Goal: Information Seeking & Learning: Check status

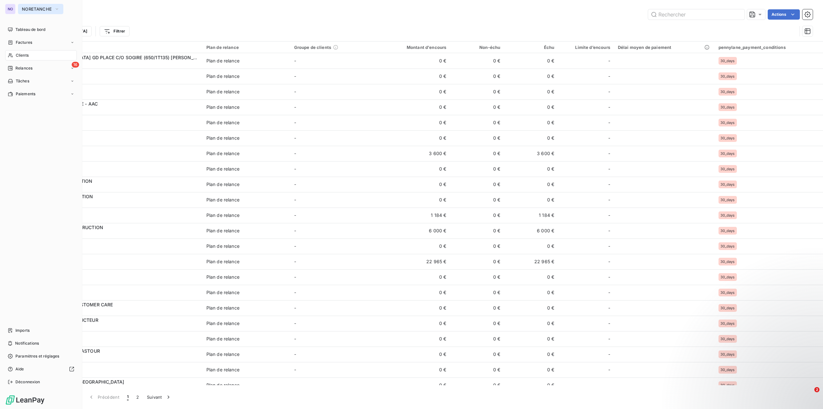
click at [28, 12] on button "NORETANCHE" at bounding box center [40, 9] width 45 height 10
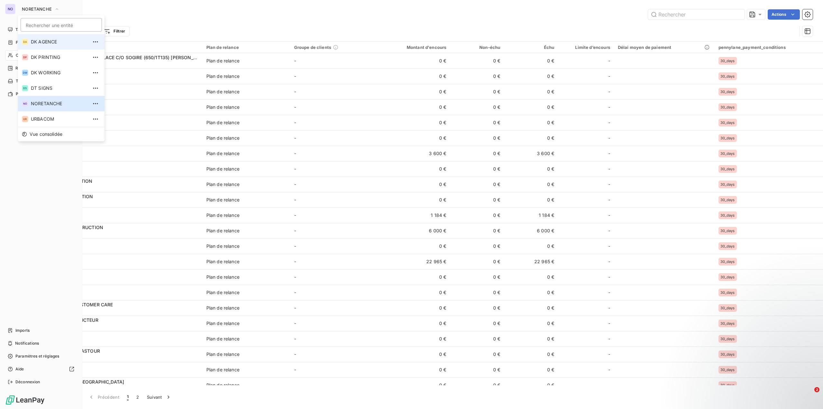
click at [59, 40] on span "DK AGENCE" at bounding box center [59, 42] width 57 height 6
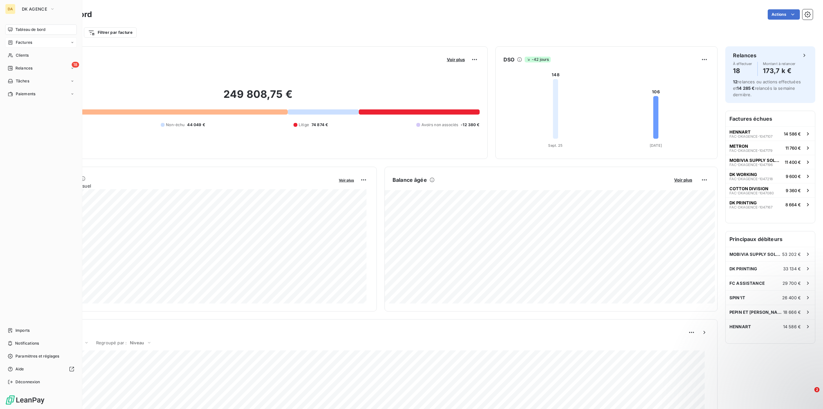
click at [27, 44] on span "Factures" at bounding box center [24, 43] width 16 height 6
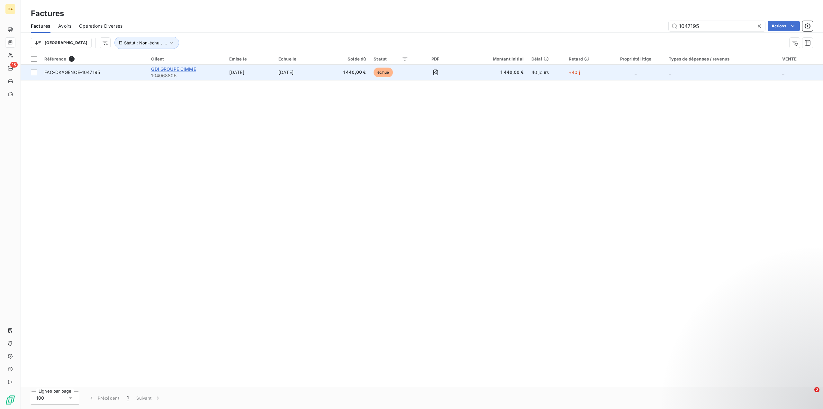
type input "1047195"
click at [180, 71] on span "GDI GROUPE CIMME" at bounding box center [173, 68] width 45 height 5
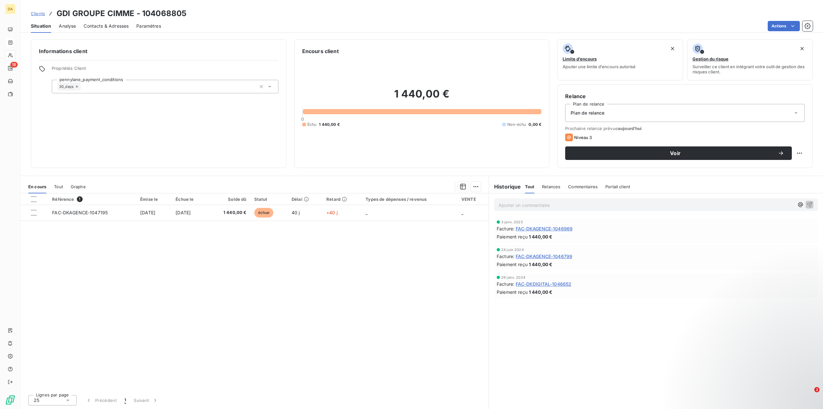
click at [586, 188] on span "Commentaires" at bounding box center [583, 186] width 30 height 5
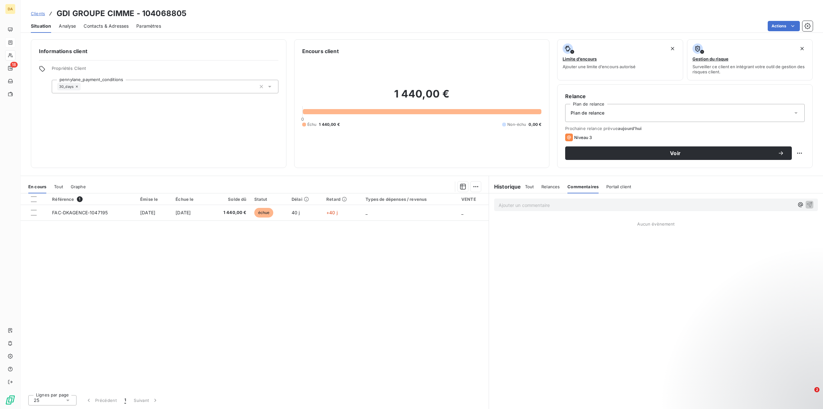
click at [536, 205] on p "Ajouter un commentaire ﻿" at bounding box center [647, 205] width 296 height 8
click at [800, 204] on icon "button" at bounding box center [801, 204] width 6 height 6
click at [751, 233] on span "[PERSON_NAME]" at bounding box center [747, 233] width 43 height 5
click at [580, 204] on span "facture 1047195 un paiement a été reçu au factor" at bounding box center [592, 204] width 106 height 5
drag, startPoint x: 733, startPoint y: 204, endPoint x: 787, endPoint y: 205, distance: 53.7
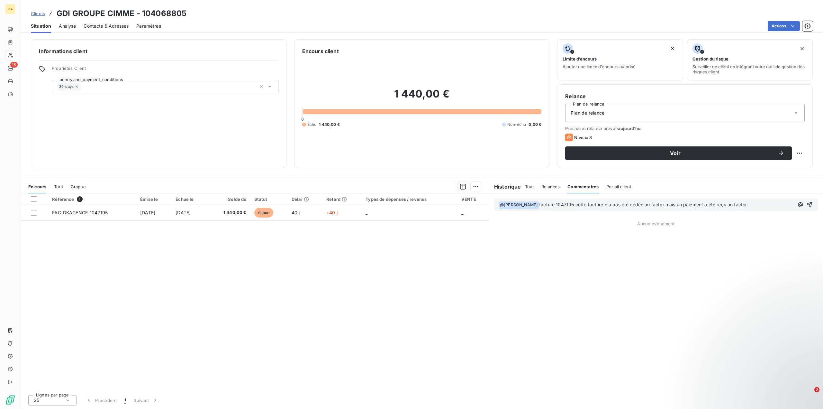
click at [784, 205] on p "﻿ @ [PERSON_NAME] ﻿ facture 1047195 cette facture n'a pas été cédée au factor m…" at bounding box center [647, 205] width 296 height 8
click at [795, 201] on p "﻿ @ [PERSON_NAME] ﻿ facture 1047195 cette facture n'a pas été cédée au factor m…" at bounding box center [647, 208] width 297 height 15
click at [541, 212] on span "facture 1047195 cette facture n'a pas été cédée au factor mais un paiement a ét…" at bounding box center [648, 208] width 298 height 13
click at [597, 215] on p "﻿ @ [PERSON_NAME] ﻿ facture 1047195 cette facture n'a pas été cédée au factor m…" at bounding box center [648, 208] width 298 height 15
click at [811, 208] on icon "button" at bounding box center [810, 208] width 6 height 6
